Goal: Transaction & Acquisition: Purchase product/service

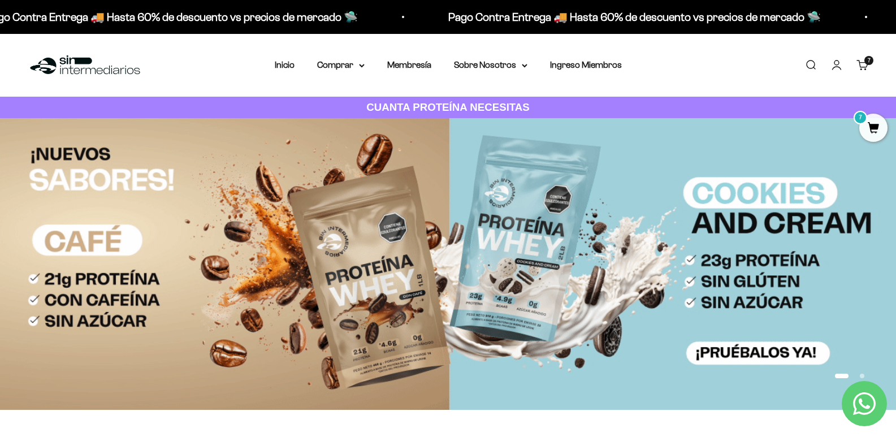
click at [859, 64] on link "Carrito 7 artículos 7" at bounding box center [862, 65] width 12 height 12
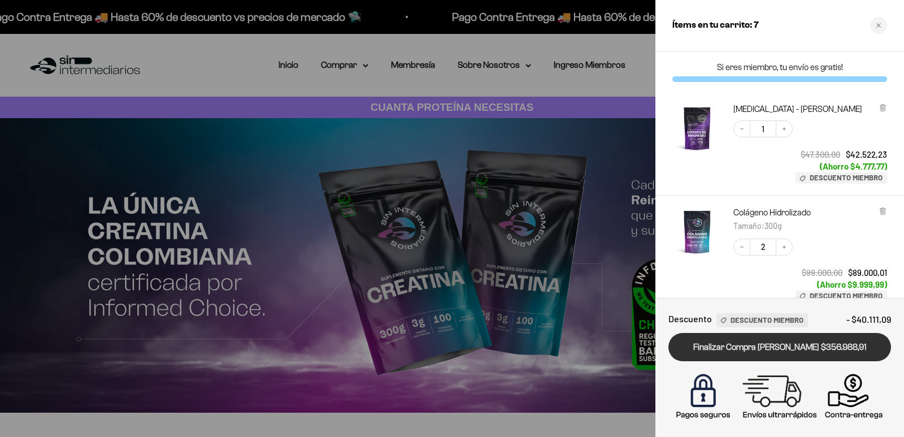
click at [786, 346] on link "Finalizar Compra [PERSON_NAME] $356.988,91" at bounding box center [780, 347] width 223 height 29
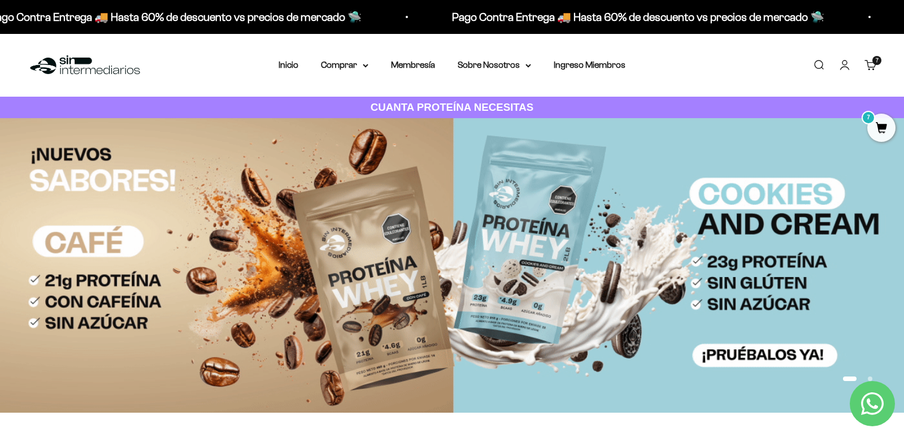
click at [870, 62] on link "Carrito 7 artículos 7" at bounding box center [871, 65] width 12 height 12
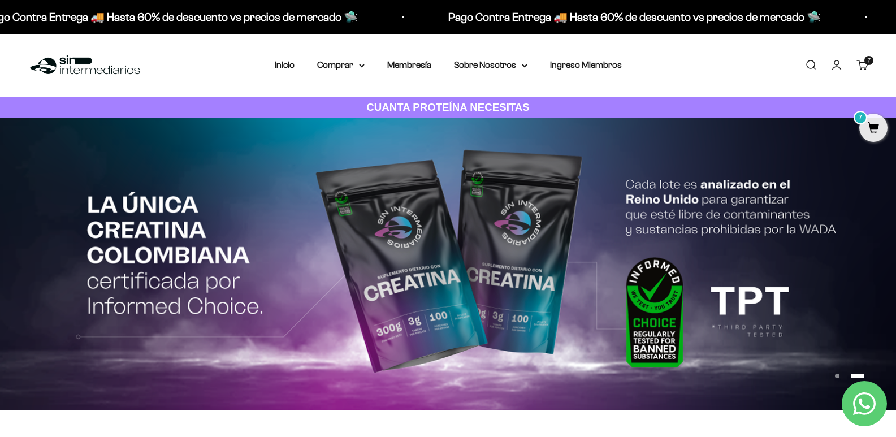
click at [861, 62] on link "Carrito 7 artículos 7" at bounding box center [862, 65] width 12 height 12
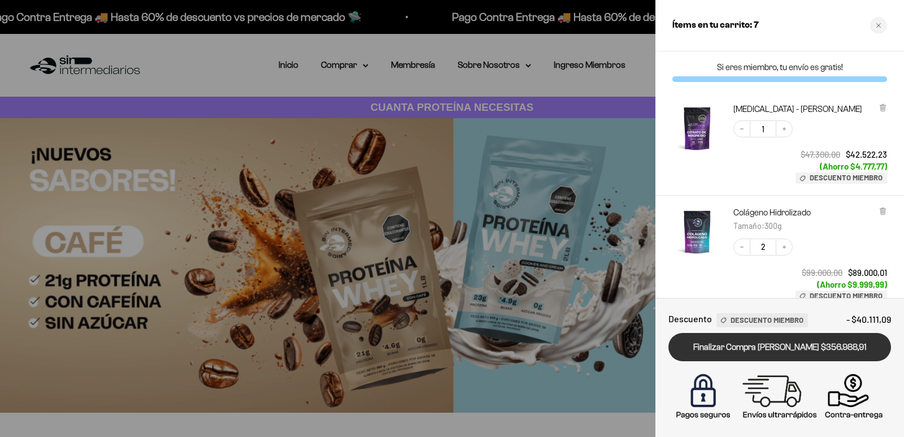
click at [783, 344] on link "Finalizar Compra [PERSON_NAME] $356.988,91" at bounding box center [780, 347] width 223 height 29
